Goal: Communication & Community: Answer question/provide support

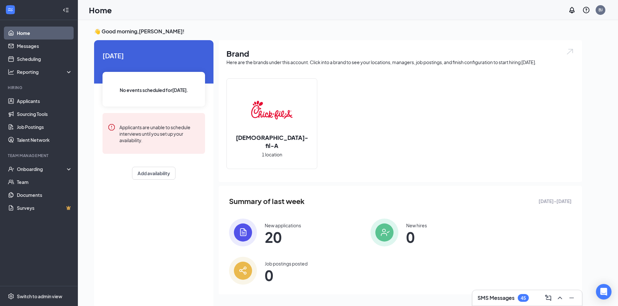
click at [55, 94] on li "Hiring Applicants Sourcing Tools Job Postings Talent Network" at bounding box center [39, 116] width 78 height 62
click at [55, 100] on link "Applicants" at bounding box center [44, 101] width 55 height 13
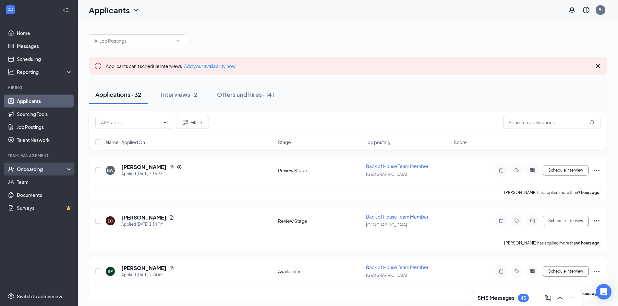
click at [53, 172] on div "Onboarding" at bounding box center [42, 169] width 50 height 6
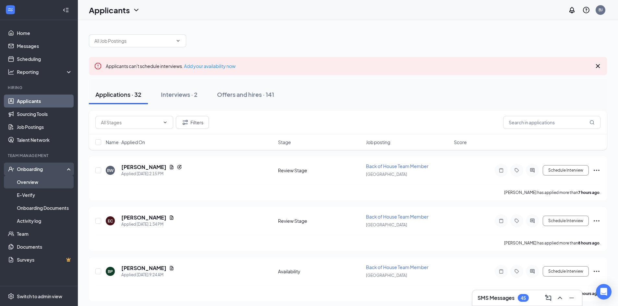
click at [53, 180] on link "Overview" at bounding box center [44, 182] width 55 height 13
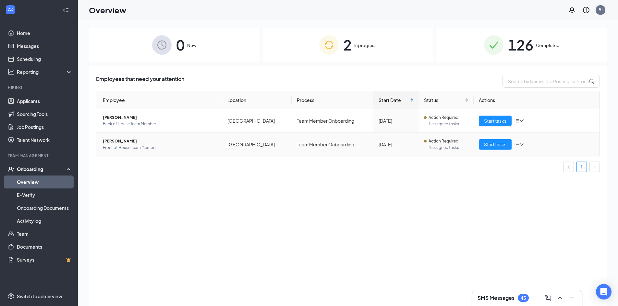
click at [128, 142] on span "[PERSON_NAME]" at bounding box center [160, 141] width 114 height 6
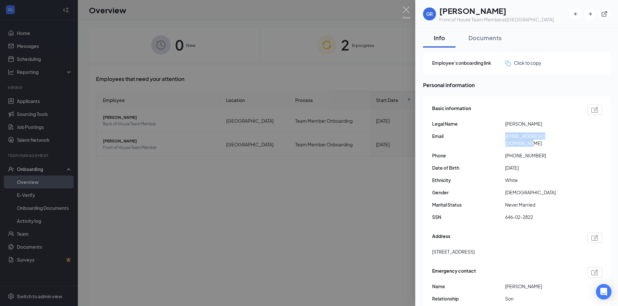
drag, startPoint x: 506, startPoint y: 136, endPoint x: 565, endPoint y: 135, distance: 59.0
click at [565, 135] on span "[EMAIL_ADDRESS][DOMAIN_NAME]" at bounding box center [541, 140] width 73 height 14
copy span "[EMAIL_ADDRESS][DOMAIN_NAME]"
click at [224, 76] on div at bounding box center [309, 153] width 618 height 306
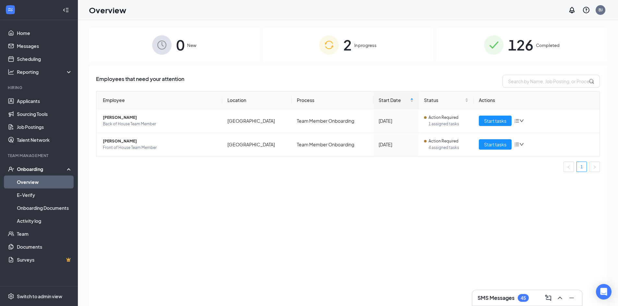
click at [431, 58] on div "2 In progress" at bounding box center [348, 45] width 171 height 34
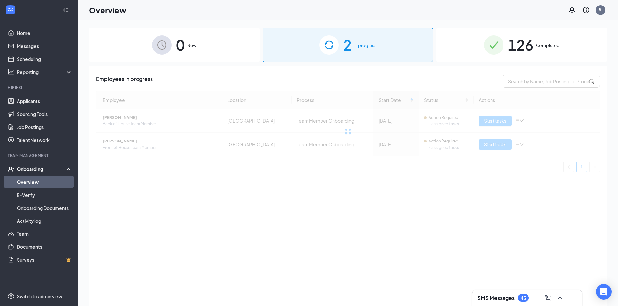
click at [524, 47] on span "126" at bounding box center [520, 45] width 25 height 22
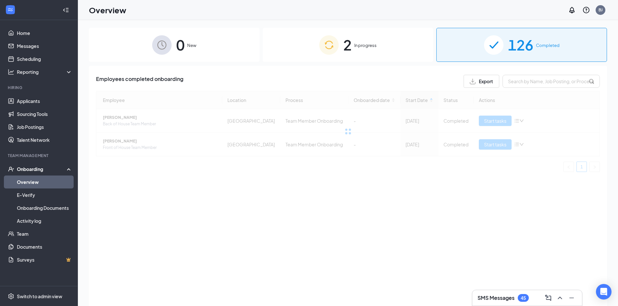
click at [526, 88] on div "Employees completed onboarding Export Employee Location Process Onboarded date …" at bounding box center [348, 126] width 504 height 102
click at [527, 81] on input "text" at bounding box center [550, 81] width 97 height 13
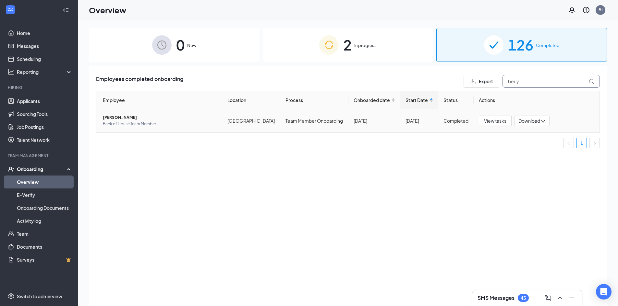
type input "berly"
click at [119, 117] on span "[PERSON_NAME]" at bounding box center [160, 117] width 114 height 6
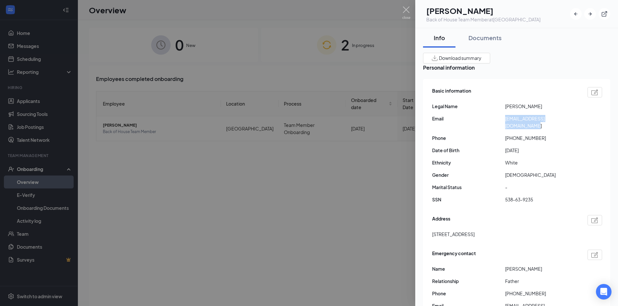
drag, startPoint x: 505, startPoint y: 122, endPoint x: 570, endPoint y: 119, distance: 65.3
click at [570, 119] on span "[EMAIL_ADDRESS][DOMAIN_NAME]" at bounding box center [541, 122] width 73 height 14
copy span "[EMAIL_ADDRESS][DOMAIN_NAME]"
click at [392, 23] on div at bounding box center [309, 153] width 618 height 306
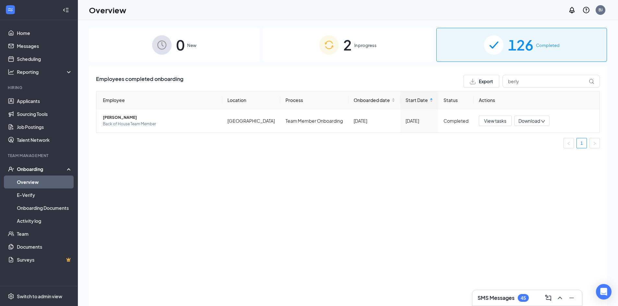
click at [496, 292] on div "SMS Messages 45" at bounding box center [527, 299] width 110 height 16
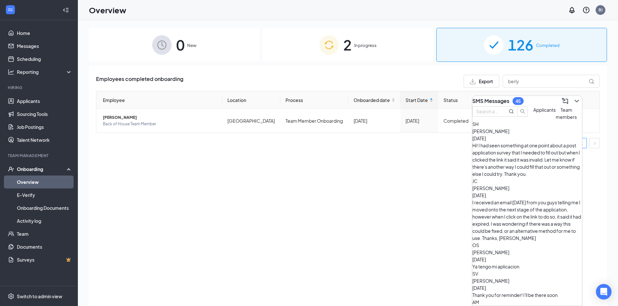
click at [556, 121] on button "Team members" at bounding box center [566, 113] width 21 height 14
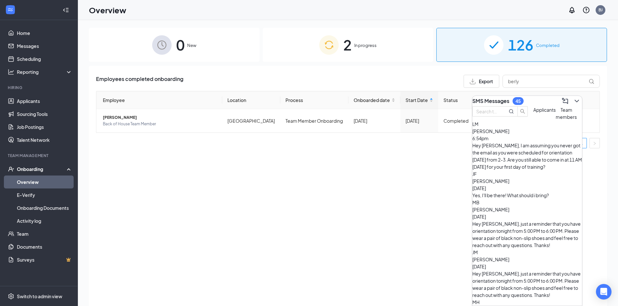
click at [552, 192] on div "Yes, I'll be there! What should i bring?" at bounding box center [527, 195] width 110 height 7
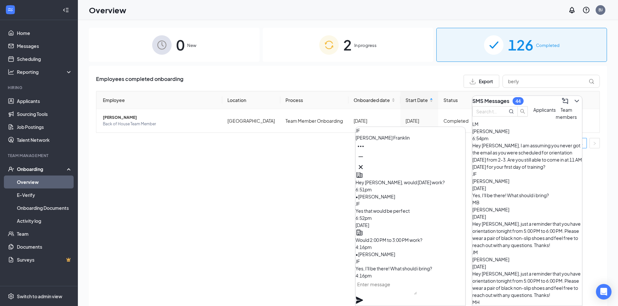
click at [387, 290] on textarea at bounding box center [385, 288] width 61 height 16
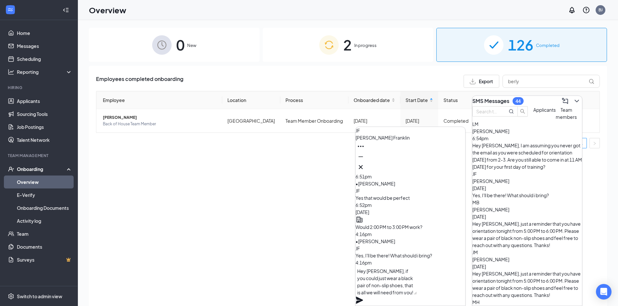
type textarea "Hey [PERSON_NAME], if you could just wear a black pair of non-slip shoes, that …"
click at [363, 297] on icon "Plane" at bounding box center [359, 300] width 7 height 7
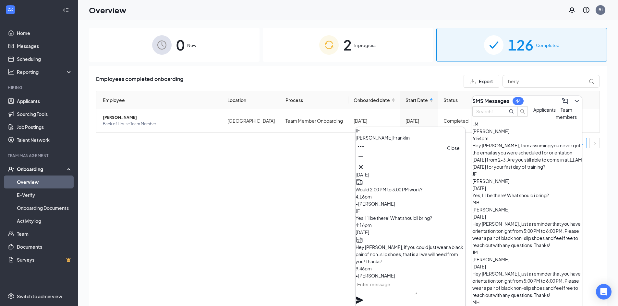
click at [365, 165] on icon "Cross" at bounding box center [361, 167] width 8 height 8
